Goal: Information Seeking & Learning: Find specific fact

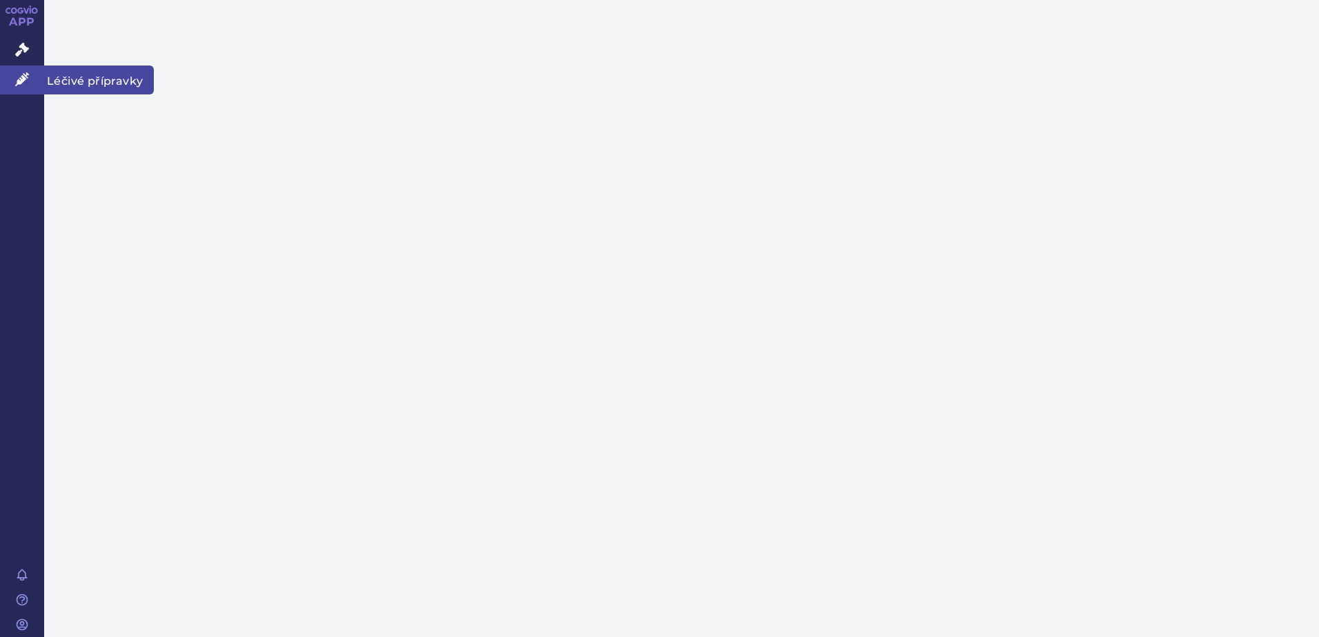
click at [62, 75] on span "Léčivé přípravky" at bounding box center [99, 80] width 110 height 29
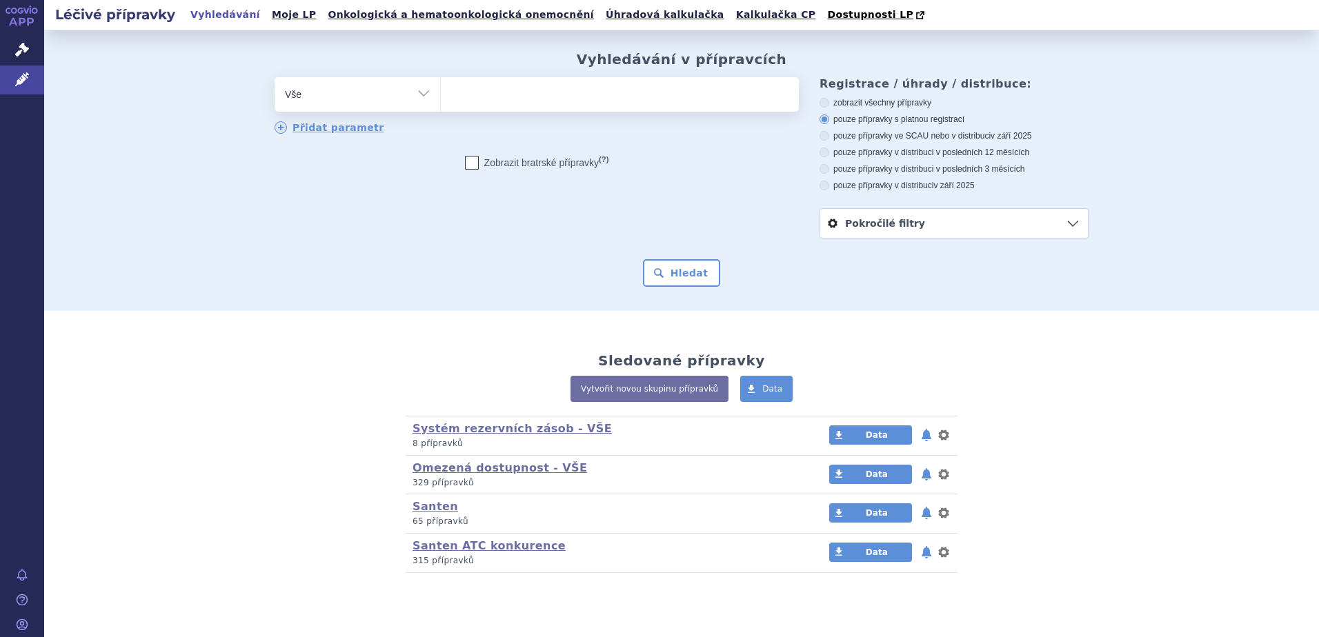
click at [526, 106] on ul at bounding box center [620, 91] width 358 height 29
click at [441, 106] on select at bounding box center [440, 94] width 1 height 34
paste input "0240972"
type input "0240972"
select select "0240972"
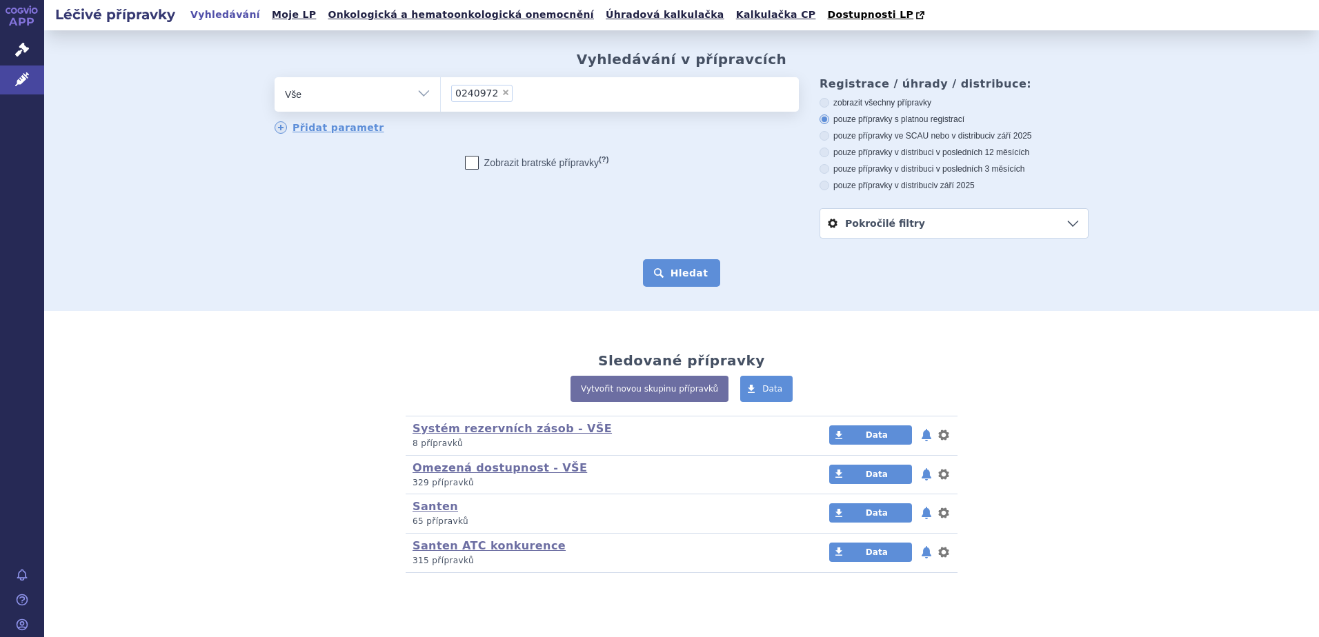
click at [677, 276] on button "Hledat" at bounding box center [682, 273] width 78 height 28
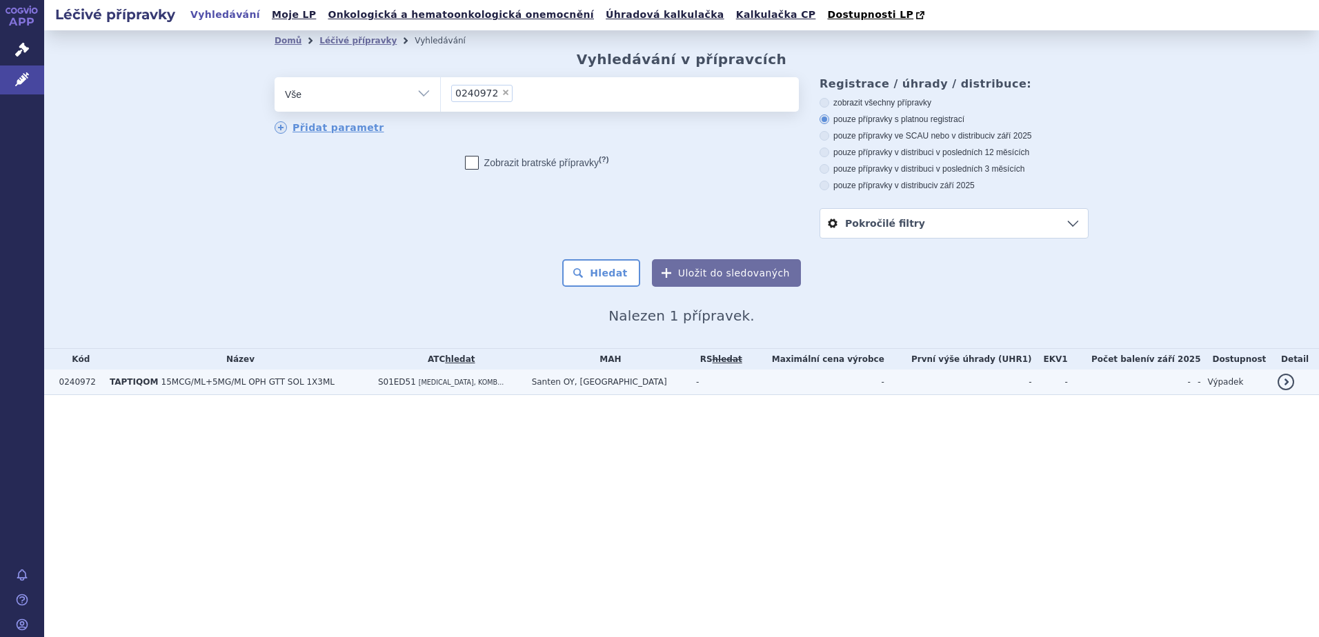
click at [286, 384] on span "15MCG/ML+5MG/ML OPH GTT SOL 1X3ML" at bounding box center [247, 382] width 173 height 10
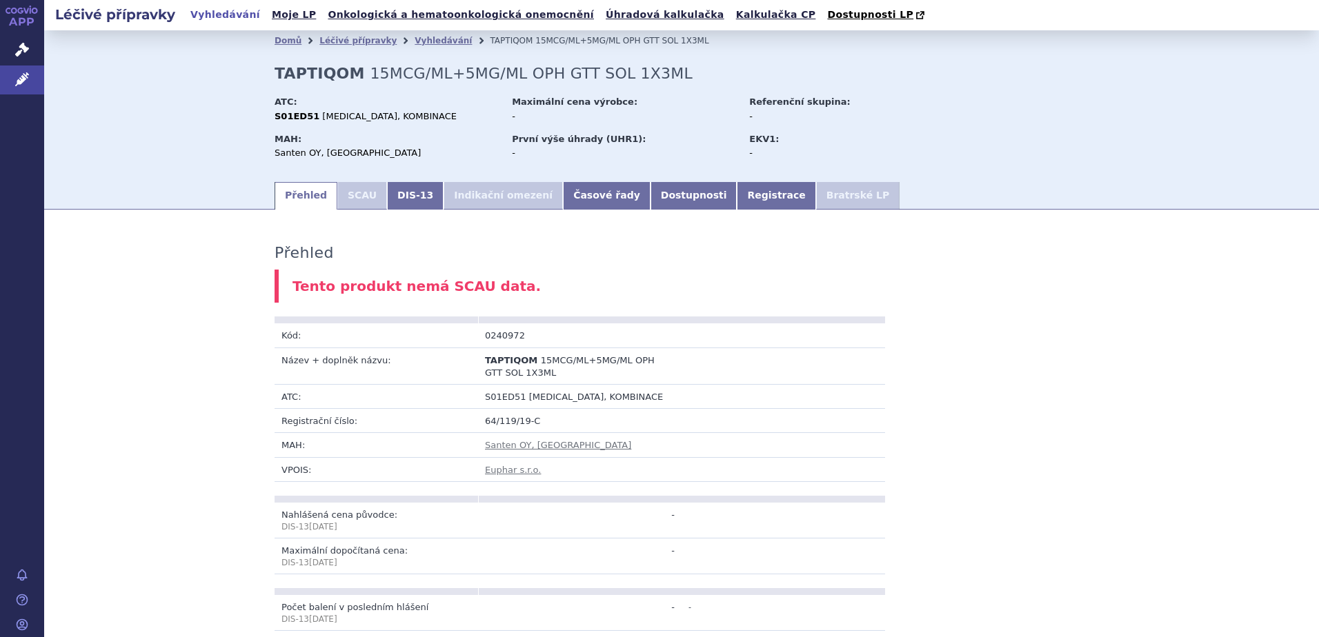
click at [346, 192] on li "SCAU" at bounding box center [362, 196] width 50 height 28
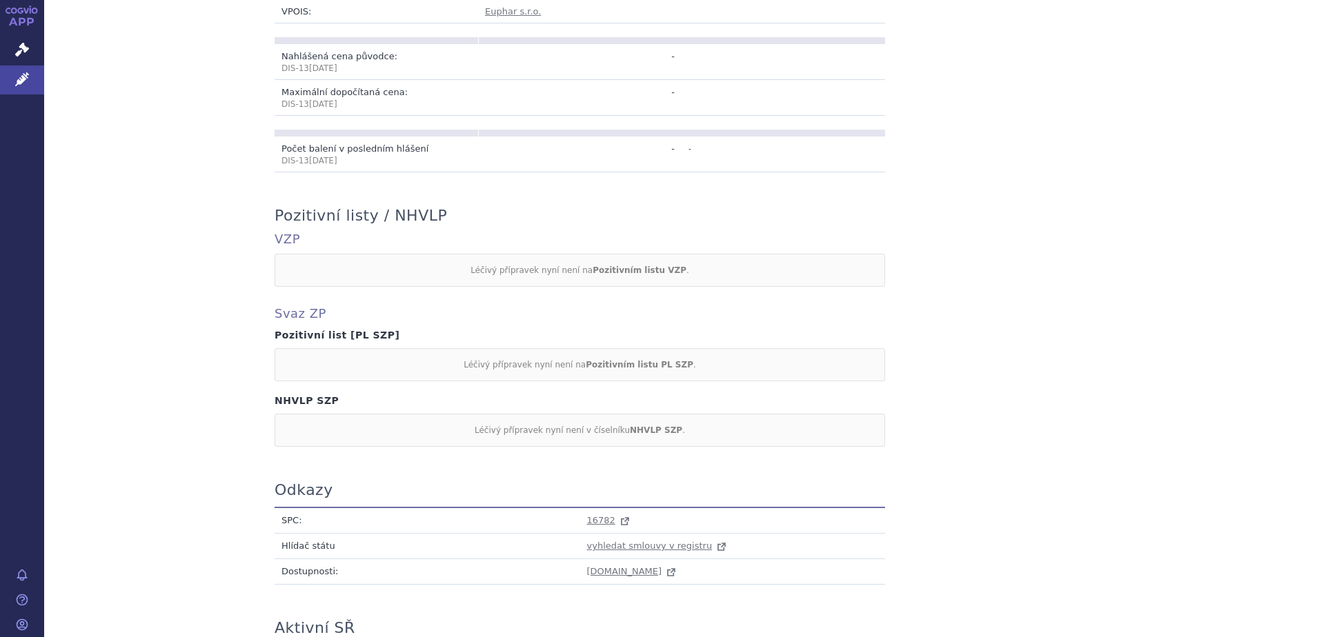
scroll to position [605, 0]
